Goal: Transaction & Acquisition: Purchase product/service

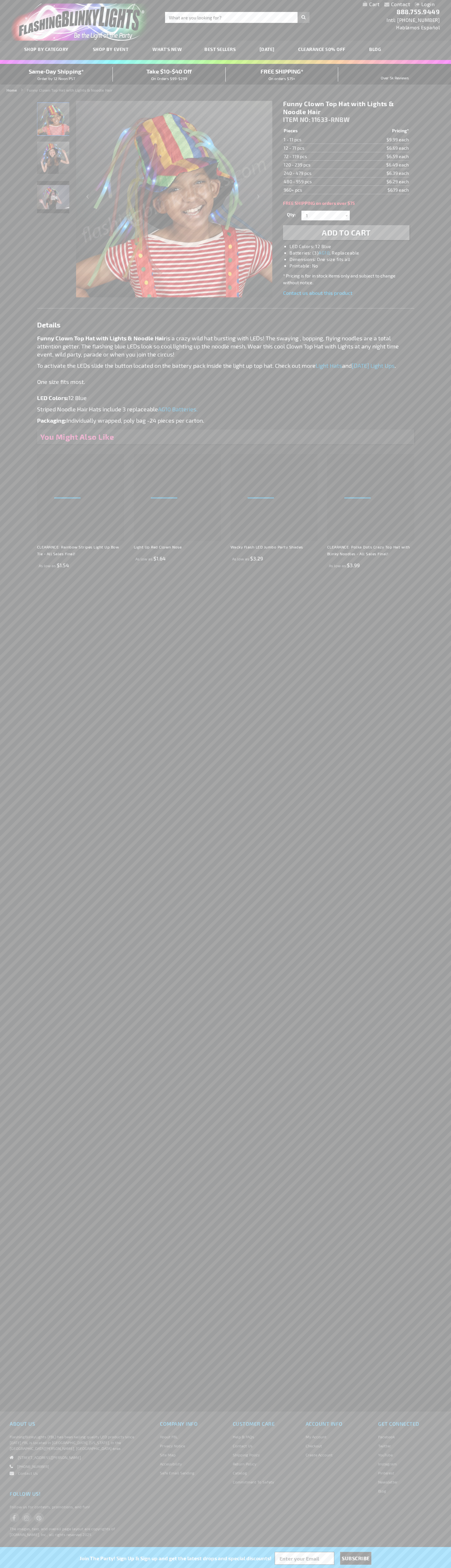
click at [346, 232] on span "Add to Cart" at bounding box center [346, 231] width 49 height 9
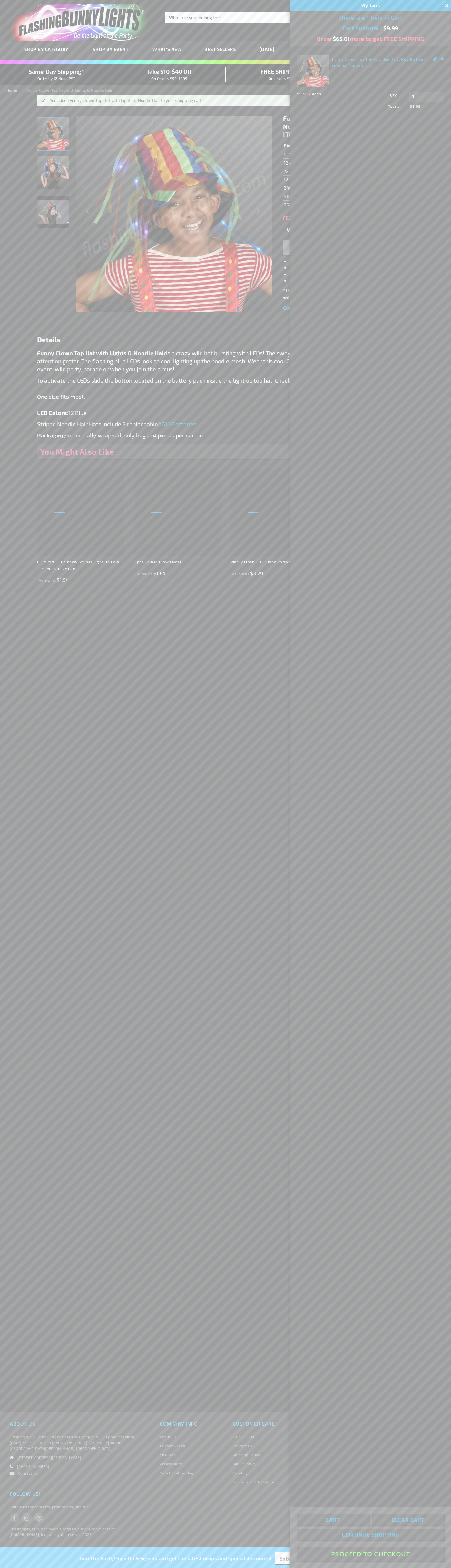
click at [371, 1554] on button "Proceed To Checkout" at bounding box center [370, 1553] width 147 height 15
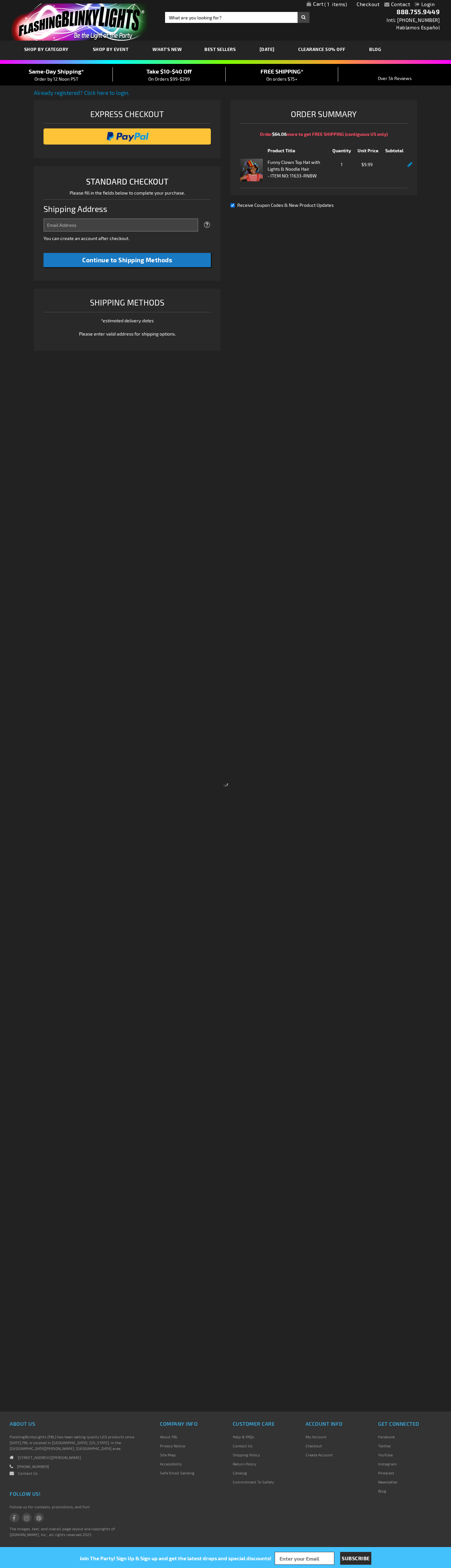
select select "US"
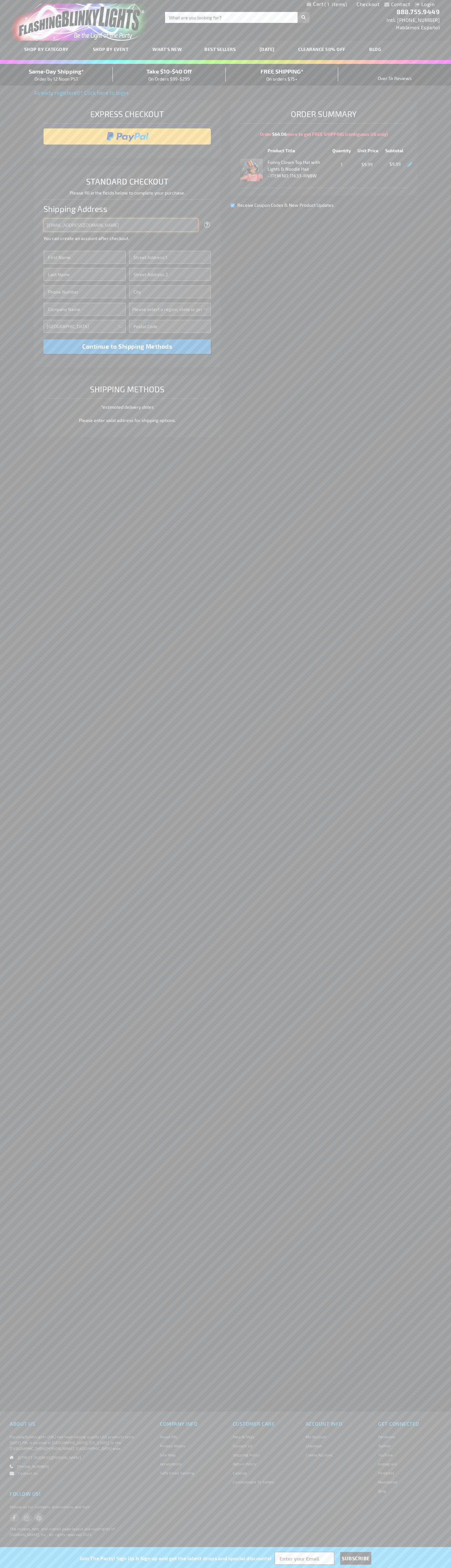
type input "[EMAIL_ADDRESS][DOMAIN_NAME]"
type input "John"
type input "1600 Amphitheatre Parkway"
type input "First floor"
type input "mountain view"
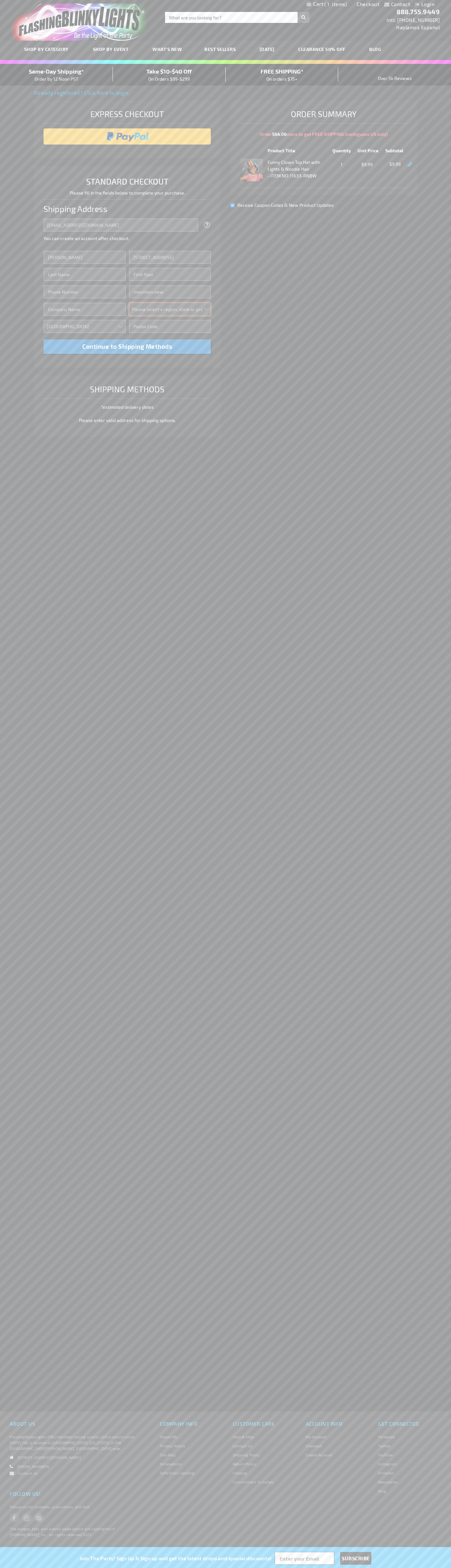
select select "12"
type input "94043"
type input "Smith"
type input "6502530000"
type input "John Smith"
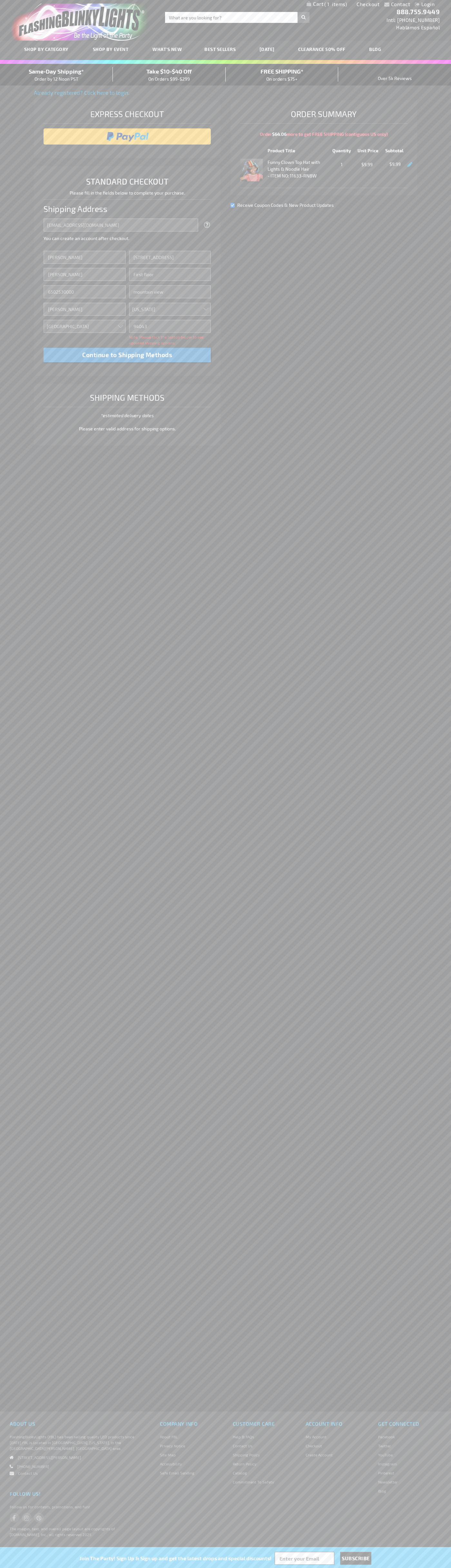
click at [56, 75] on div "Same-Day Shipping* Order by 12 Noon PST" at bounding box center [56, 74] width 113 height 15
click at [128, 137] on input "image" at bounding box center [127, 136] width 161 height 13
